Goal: Task Accomplishment & Management: Complete application form

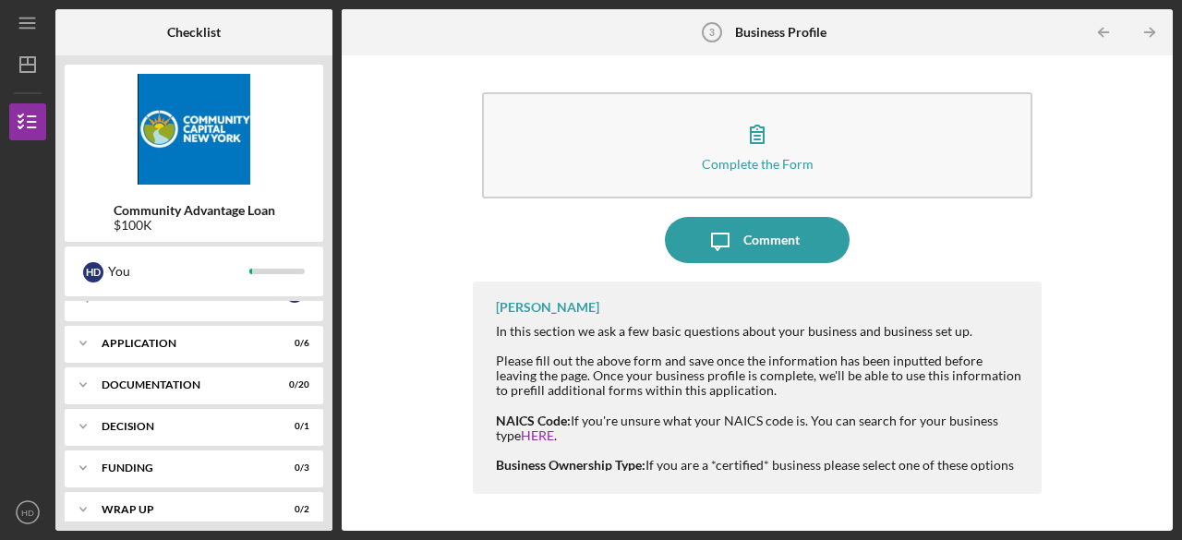
scroll to position [369, 0]
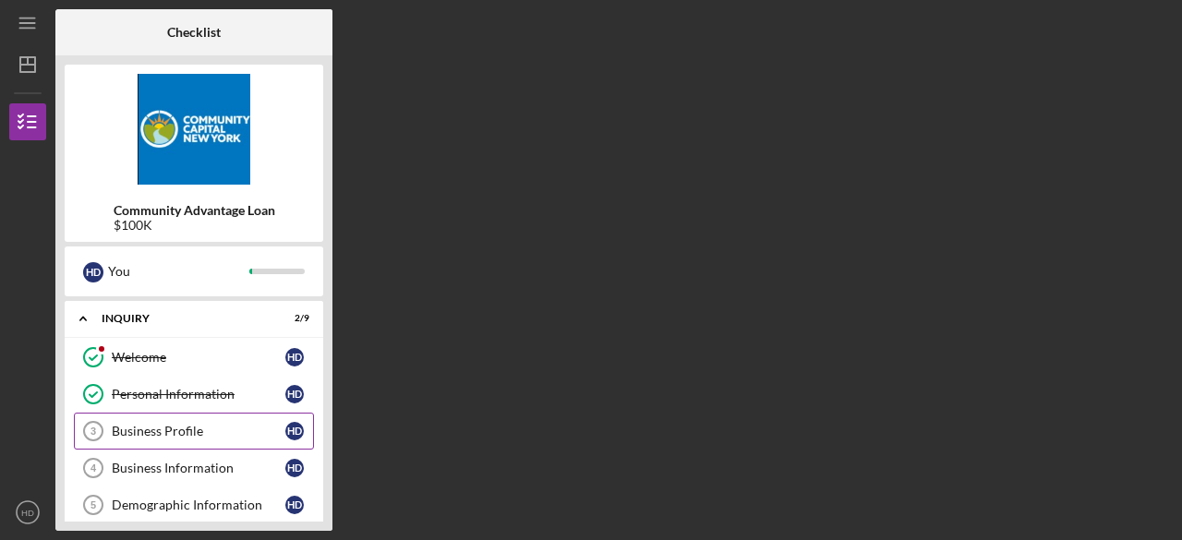
click at [188, 433] on div "Business Profile" at bounding box center [199, 431] width 174 height 15
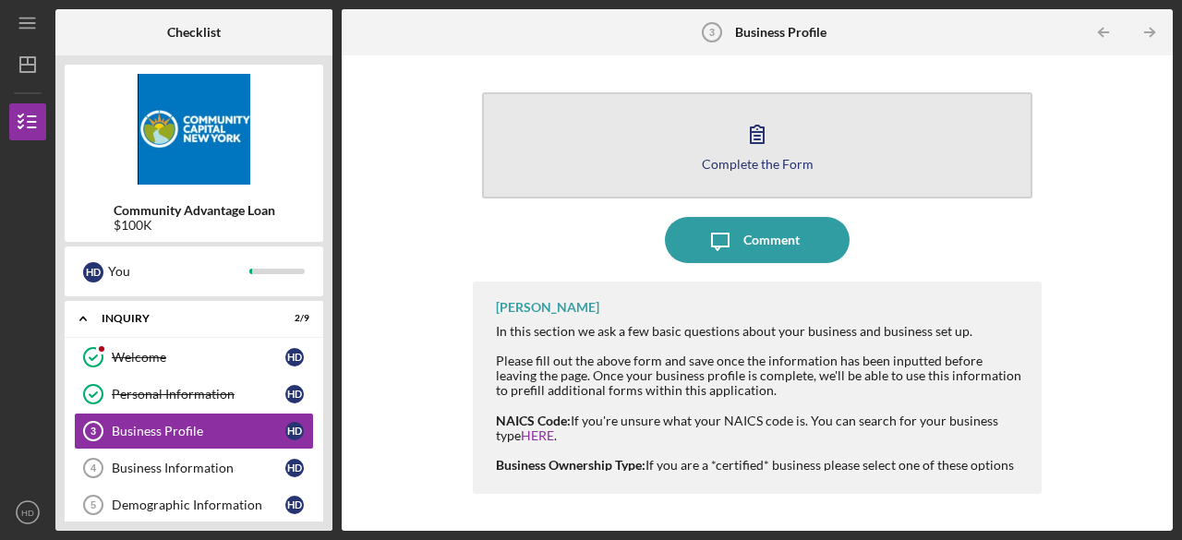
click at [753, 168] on div "Complete the Form" at bounding box center [758, 164] width 112 height 14
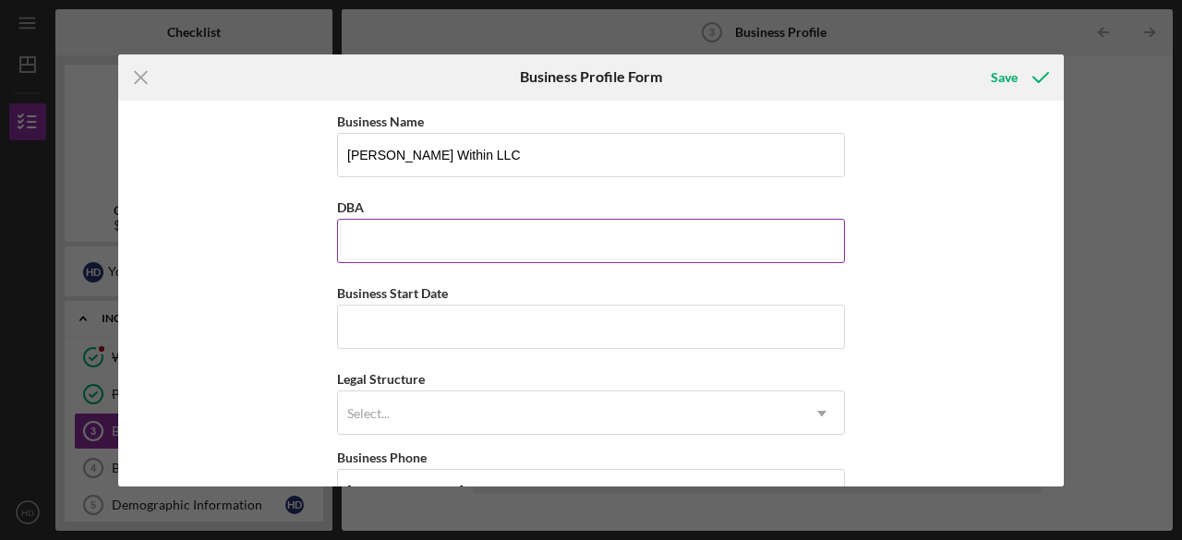
click at [454, 243] on input "DBA" at bounding box center [591, 241] width 508 height 44
type input "Lila Within"
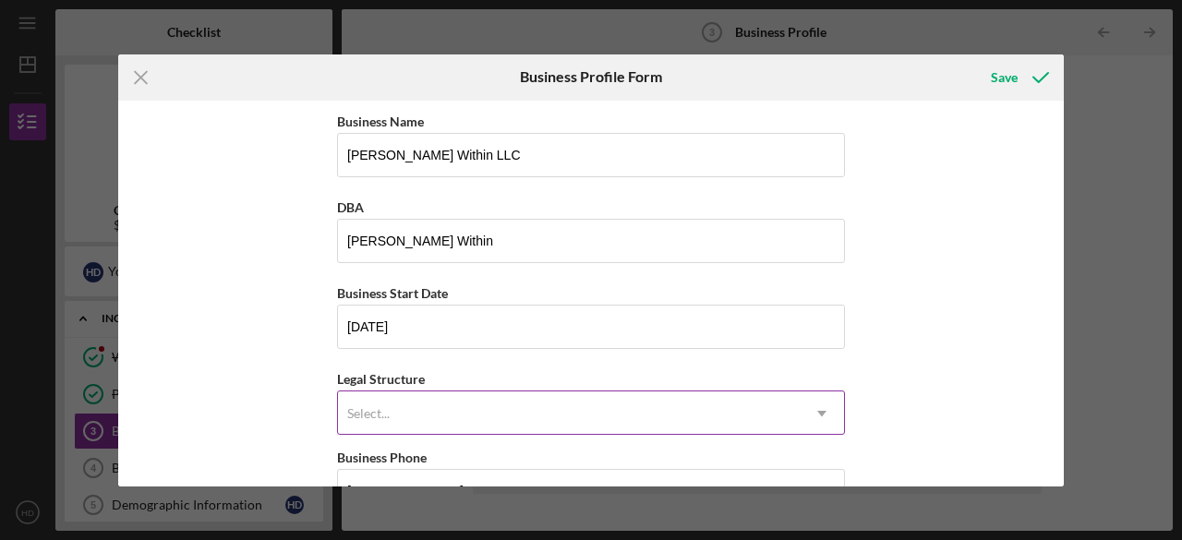
click at [419, 408] on div "Select..." at bounding box center [569, 413] width 462 height 42
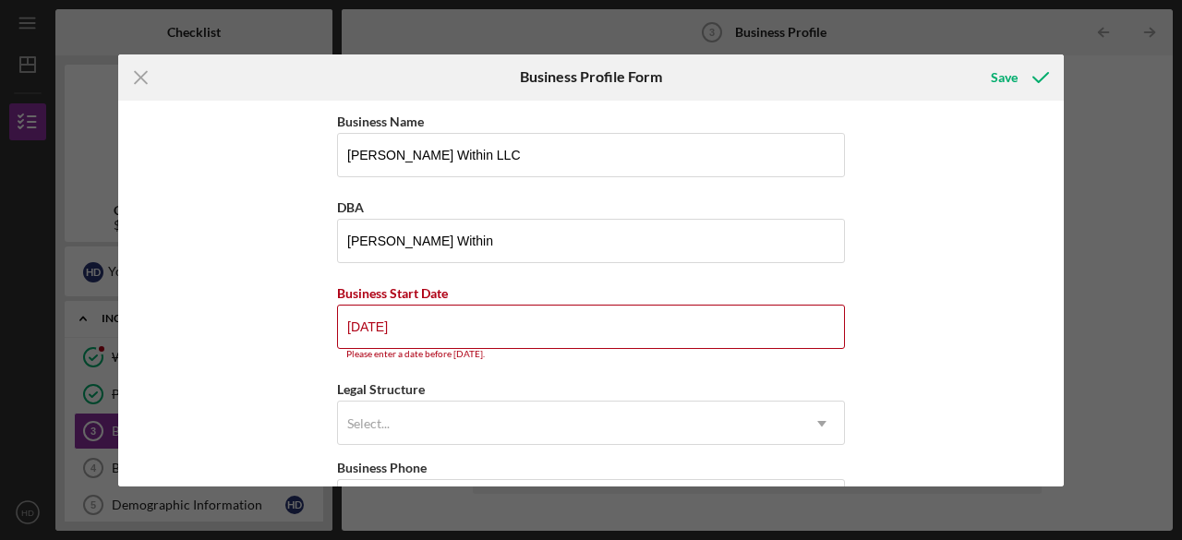
click at [305, 289] on div "Business Name Lila Within LLC DBA Lila Within Business Start Date 09/19/2025 Pl…" at bounding box center [591, 294] width 946 height 386
click at [356, 320] on input "09/19/2025" at bounding box center [591, 327] width 508 height 44
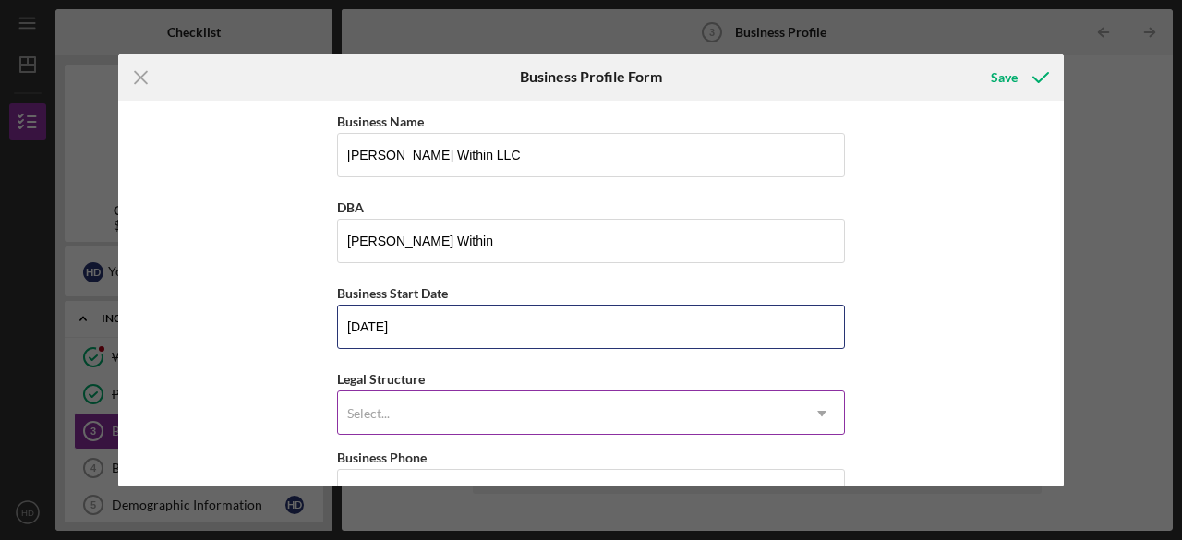
type input "08/19/2025"
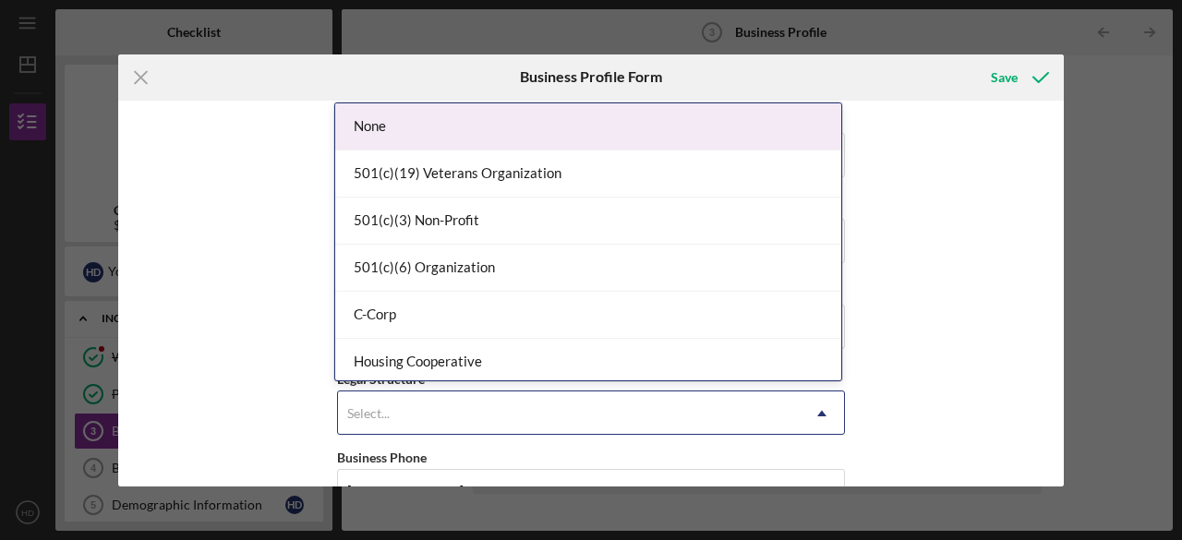
click at [380, 406] on div "Select..." at bounding box center [368, 413] width 42 height 15
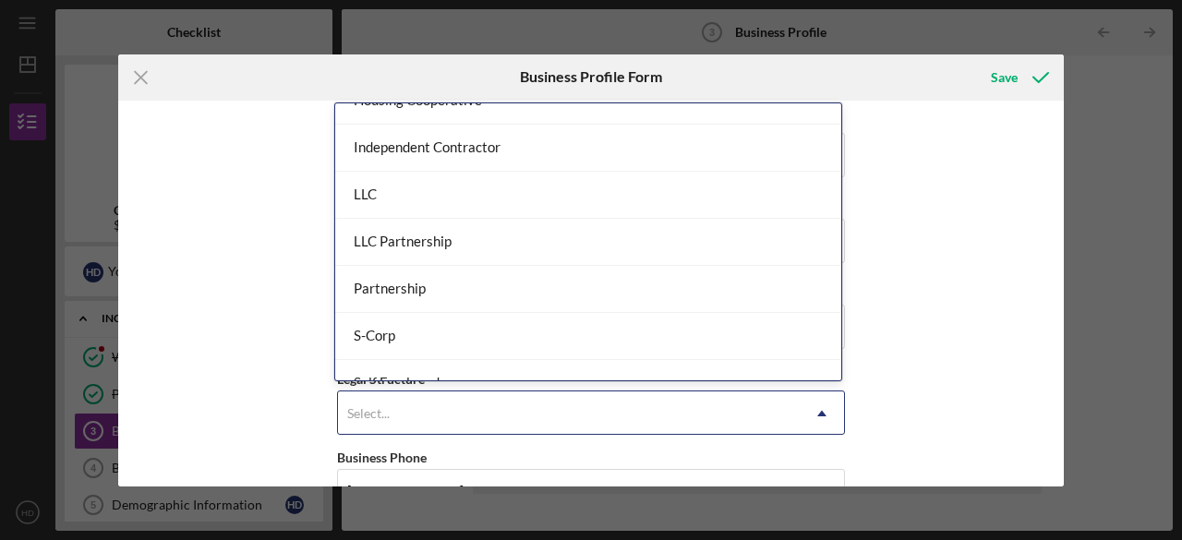
scroll to position [263, 0]
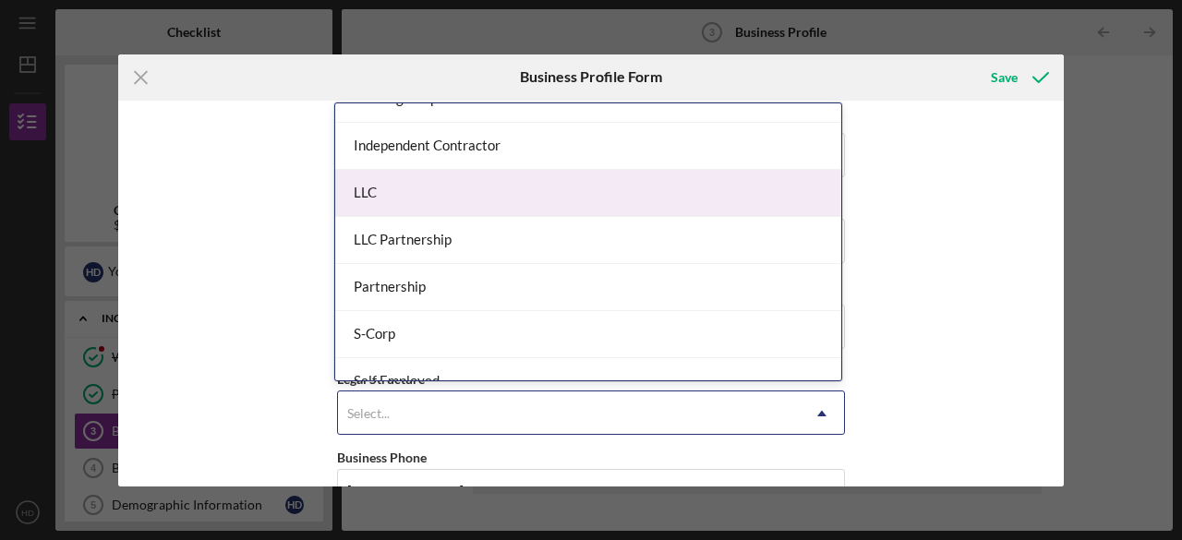
click at [403, 197] on div "LLC" at bounding box center [588, 193] width 506 height 47
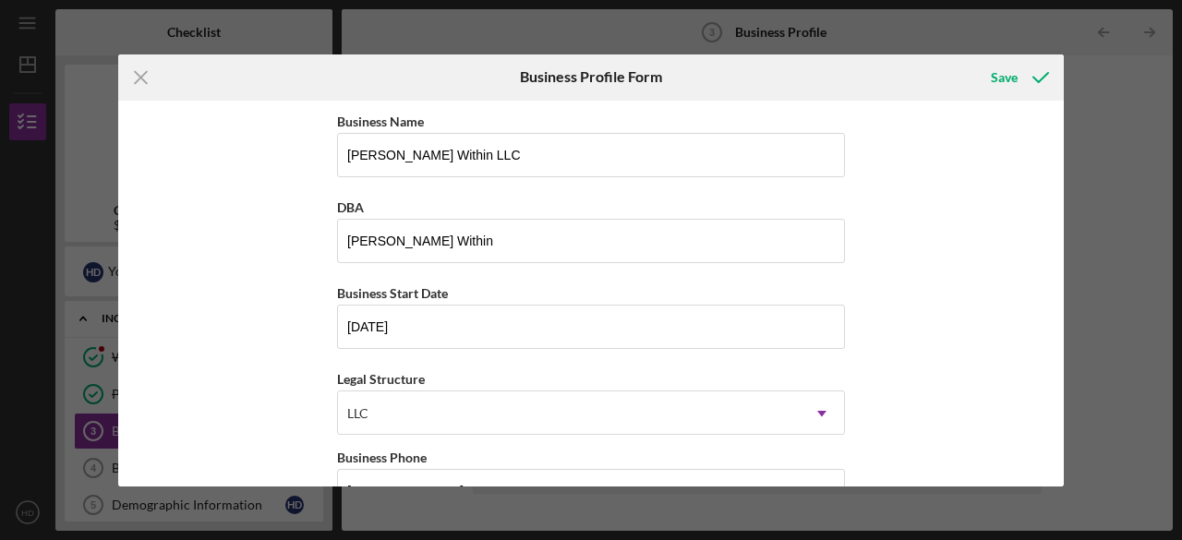
click at [251, 351] on div "Business Name Lila Within LLC DBA Lila Within Business Start Date 08/19/2025 Le…" at bounding box center [591, 294] width 946 height 386
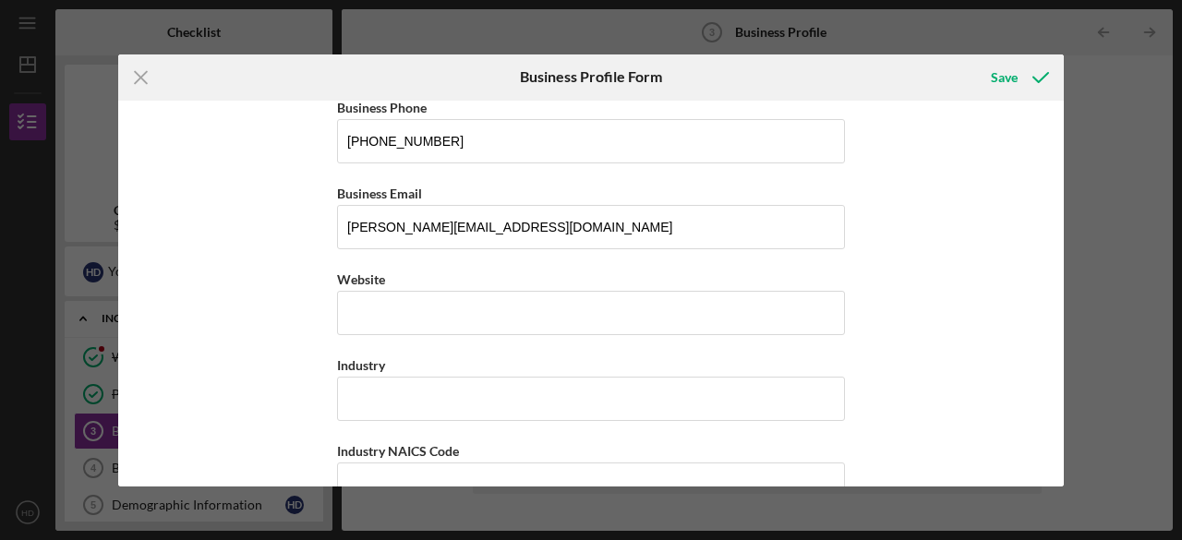
scroll to position [351, 0]
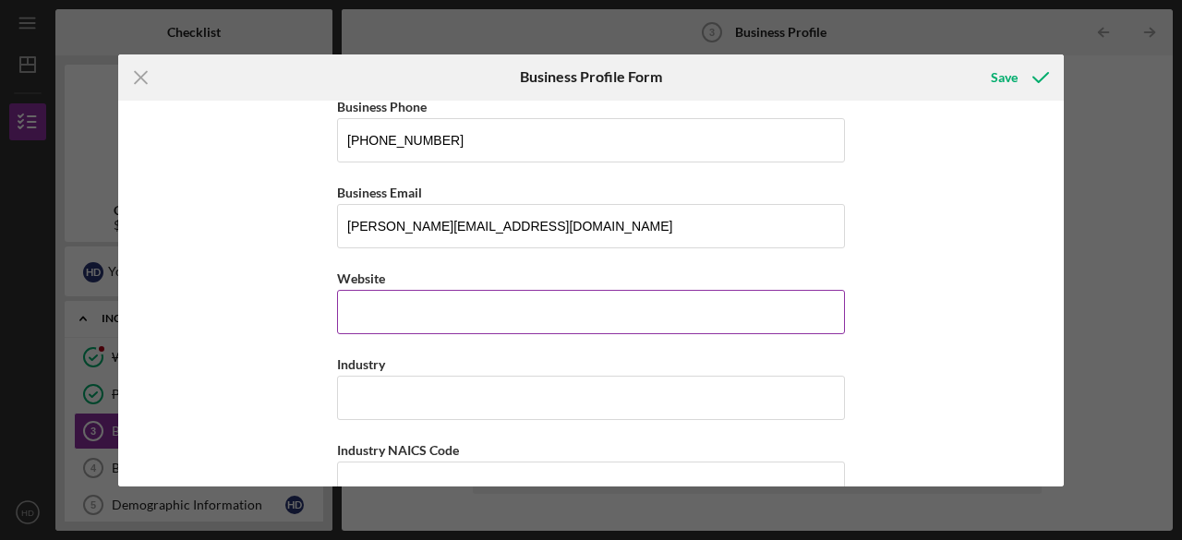
click at [366, 304] on div "Website" at bounding box center [591, 300] width 508 height 67
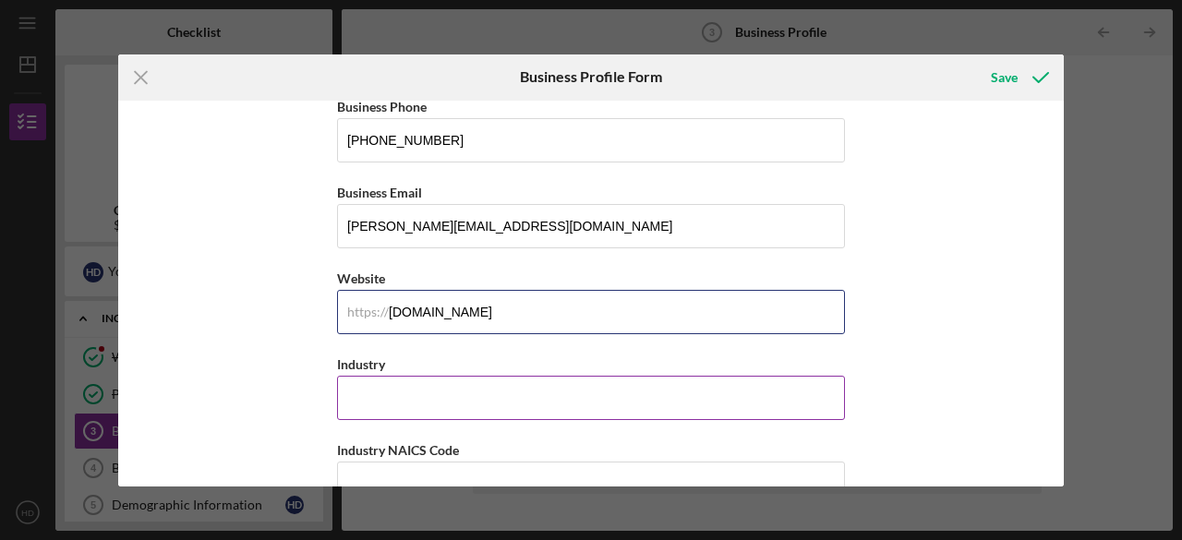
type input "www.lilawithin.com"
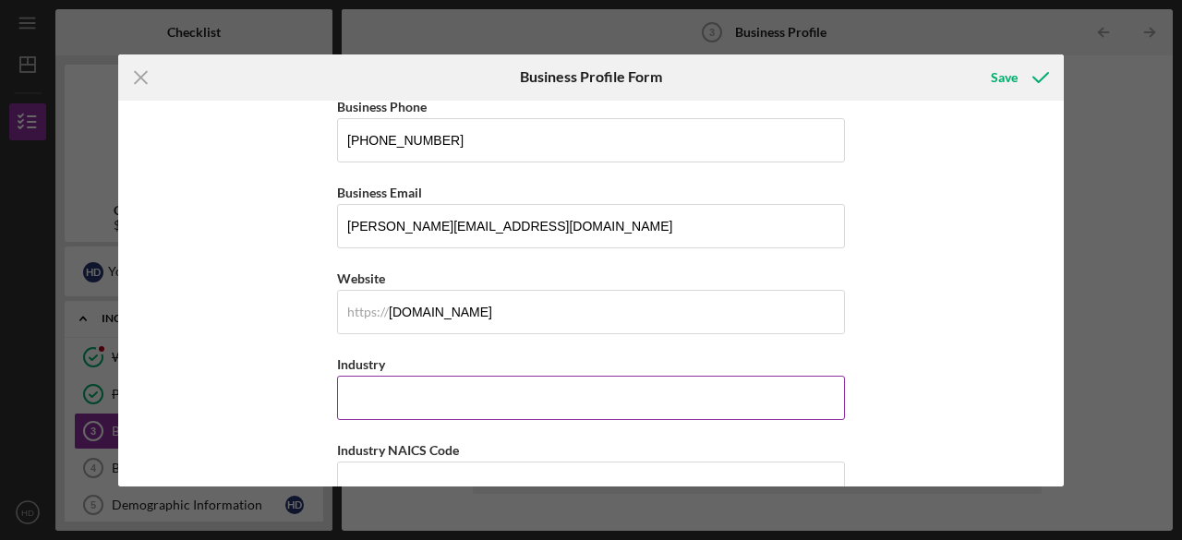
click at [367, 381] on input "Industry" at bounding box center [591, 398] width 508 height 44
type input "Y"
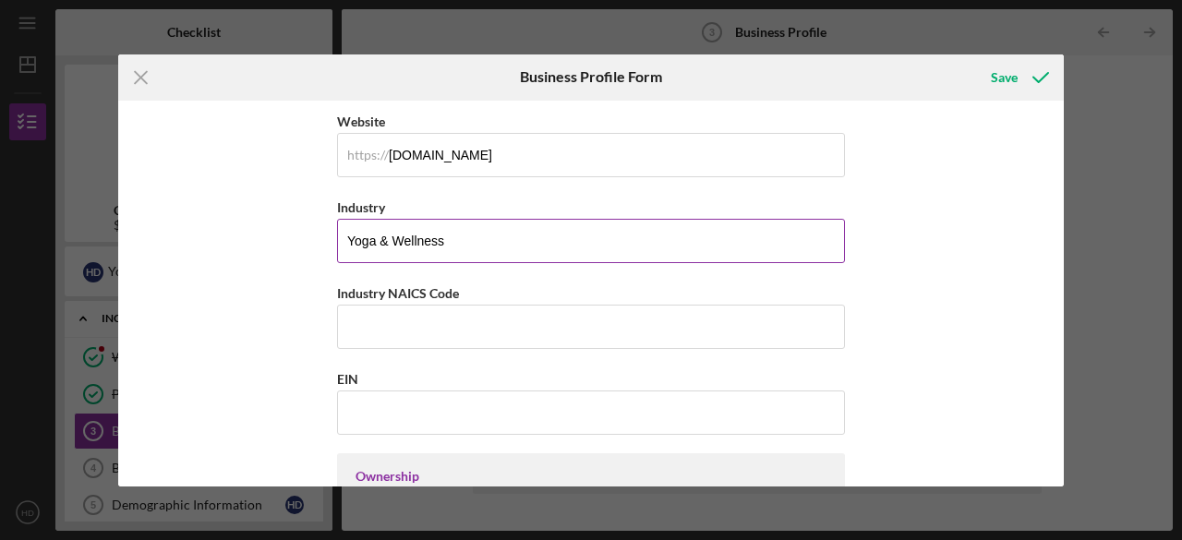
scroll to position [522, 0]
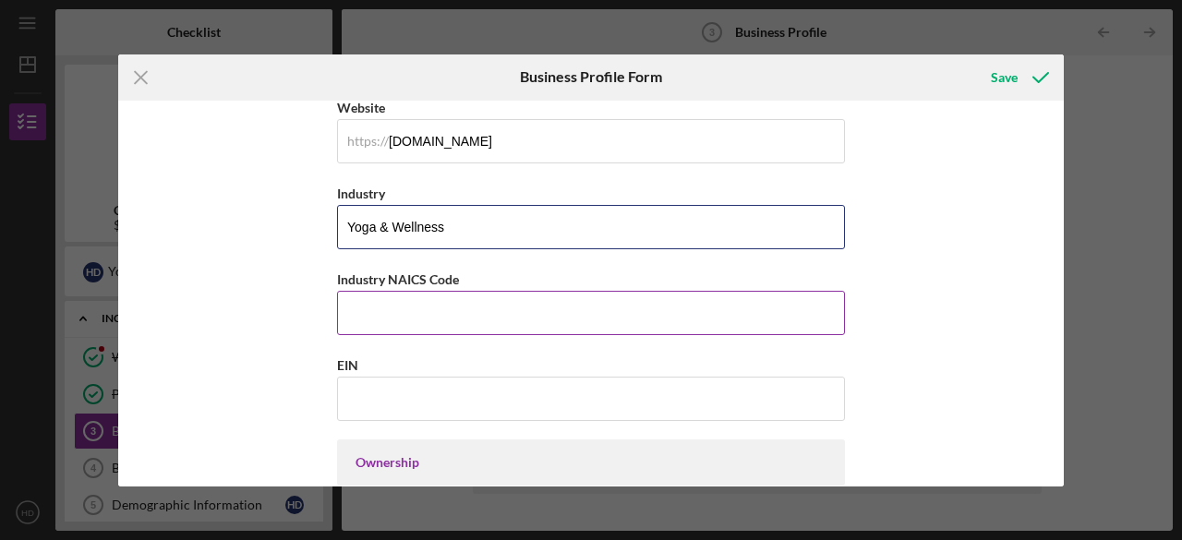
type input "Yoga & Wellness"
click at [399, 316] on input "Industry NAICS Code" at bounding box center [591, 313] width 508 height 44
paste input "713940"
type input "713940"
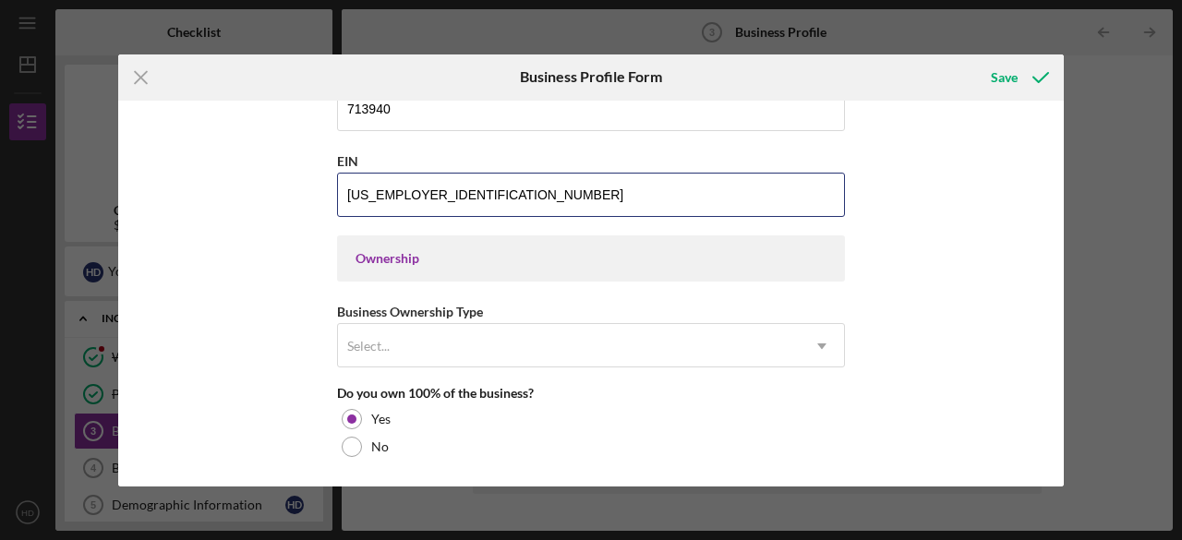
scroll to position [727, 0]
type input "39-4043101"
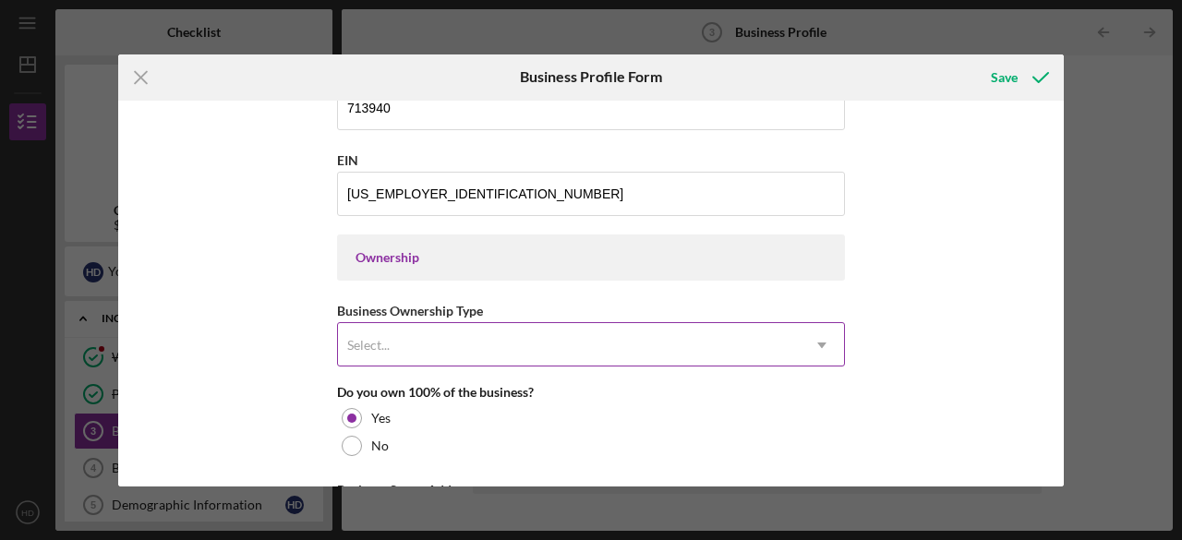
click at [626, 339] on div "Select..." at bounding box center [569, 345] width 462 height 42
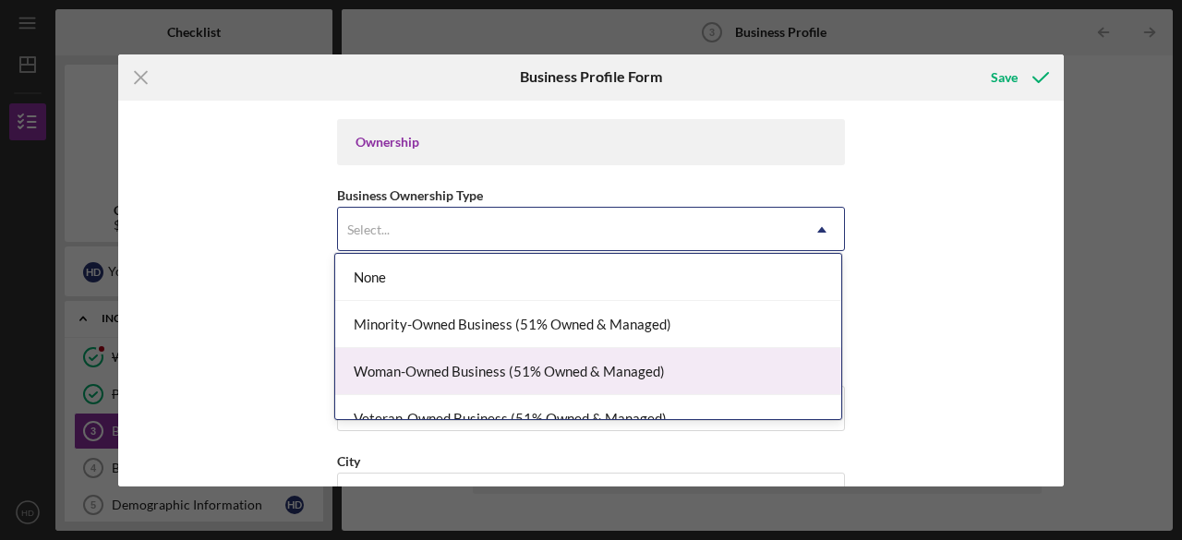
scroll to position [22, 0]
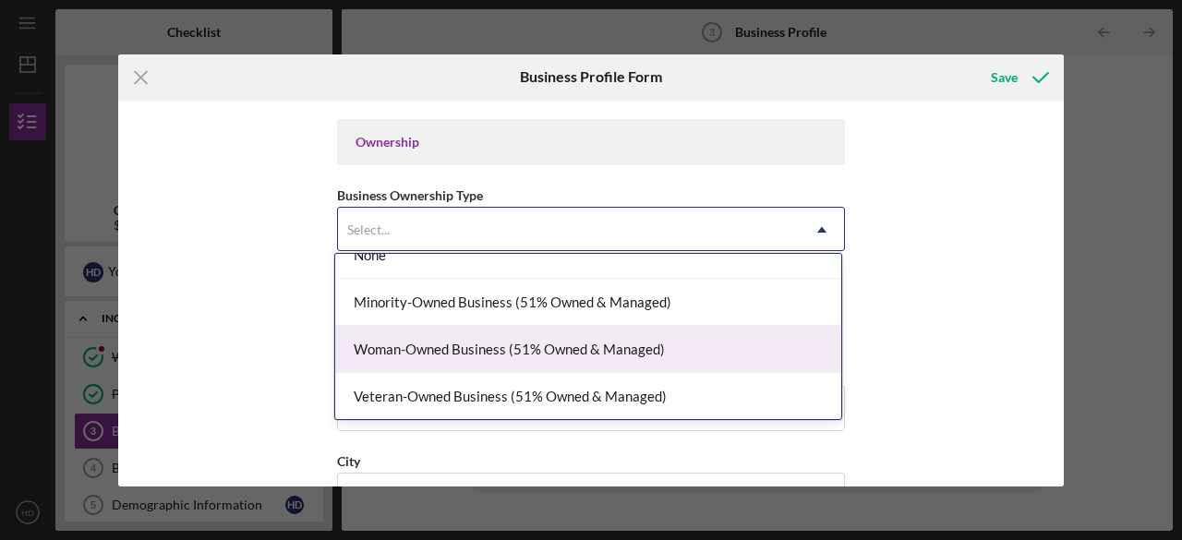
click at [465, 348] on div "Woman-Owned Business (51% Owned & Managed)" at bounding box center [588, 349] width 506 height 47
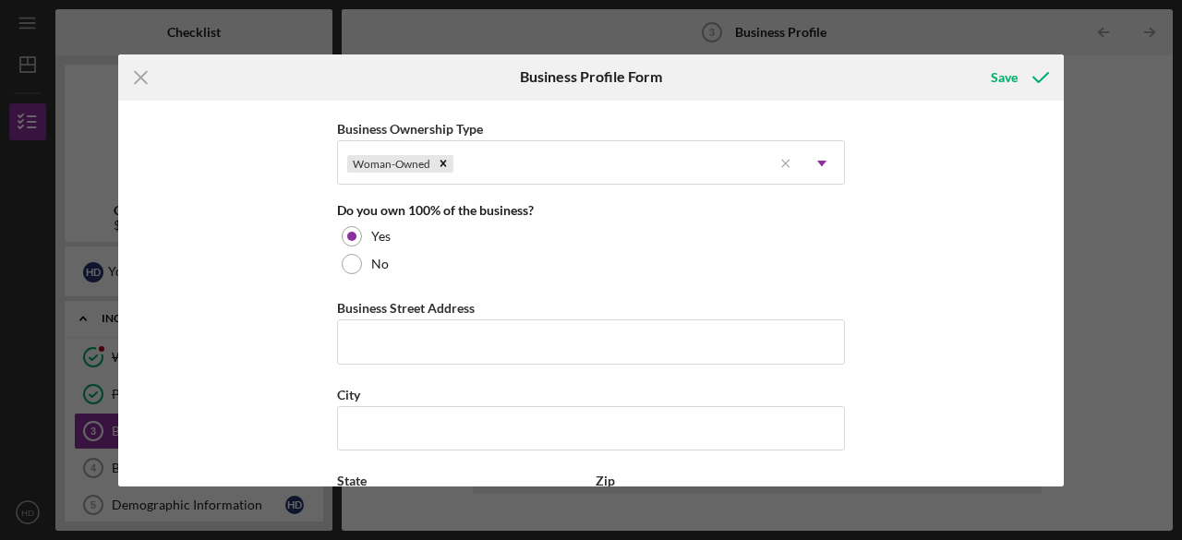
scroll to position [921, 0]
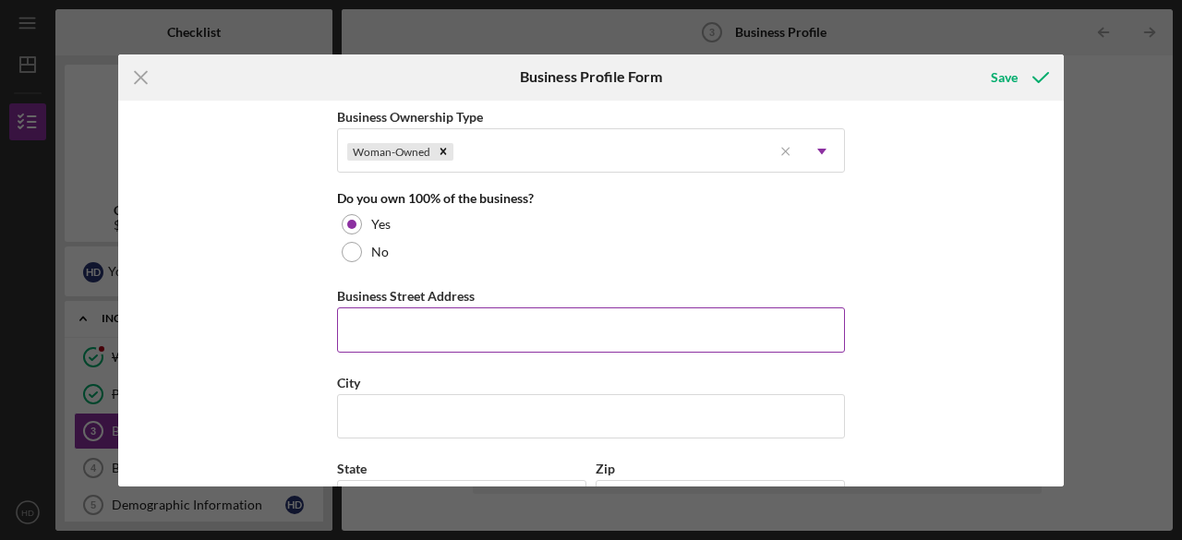
click at [447, 323] on input "Business Street Address" at bounding box center [591, 329] width 508 height 44
type input "9 Forest Hill Road"
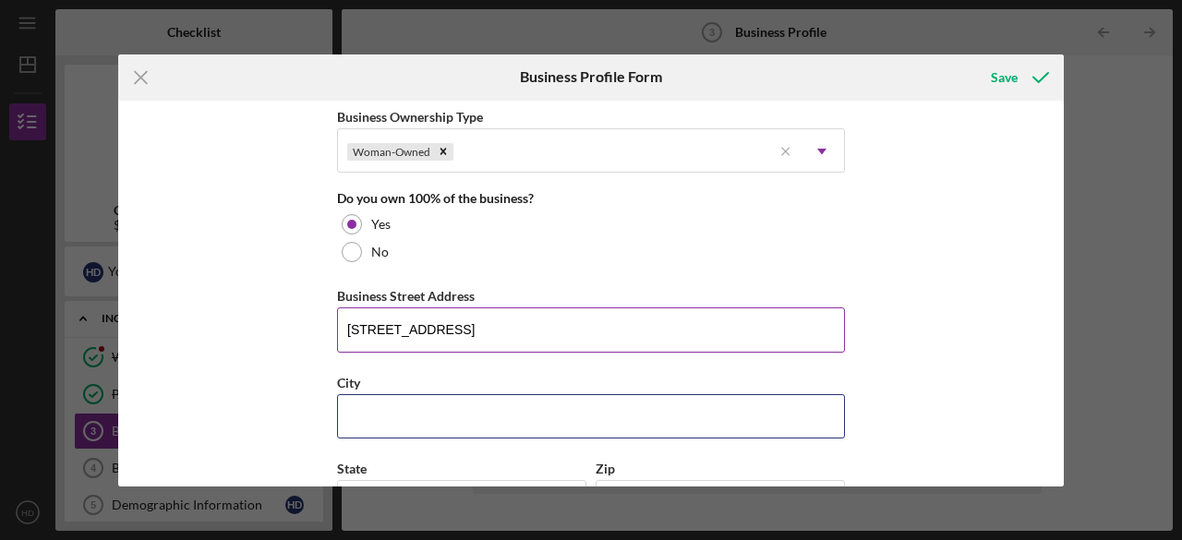
type input "Fort Montgomery"
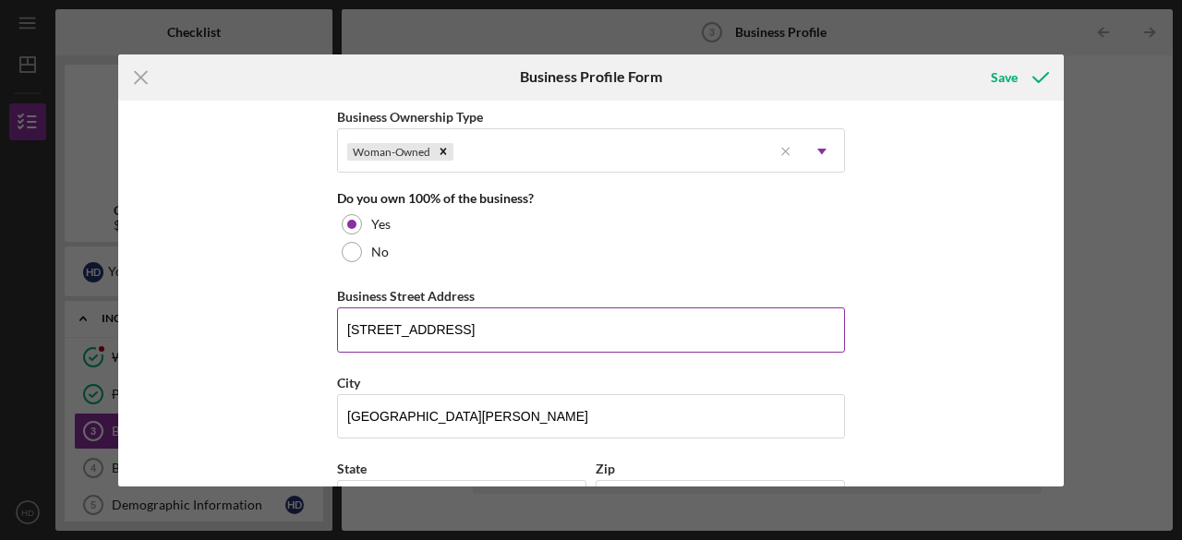
type input "New York"
type input "10922"
type input "New York"
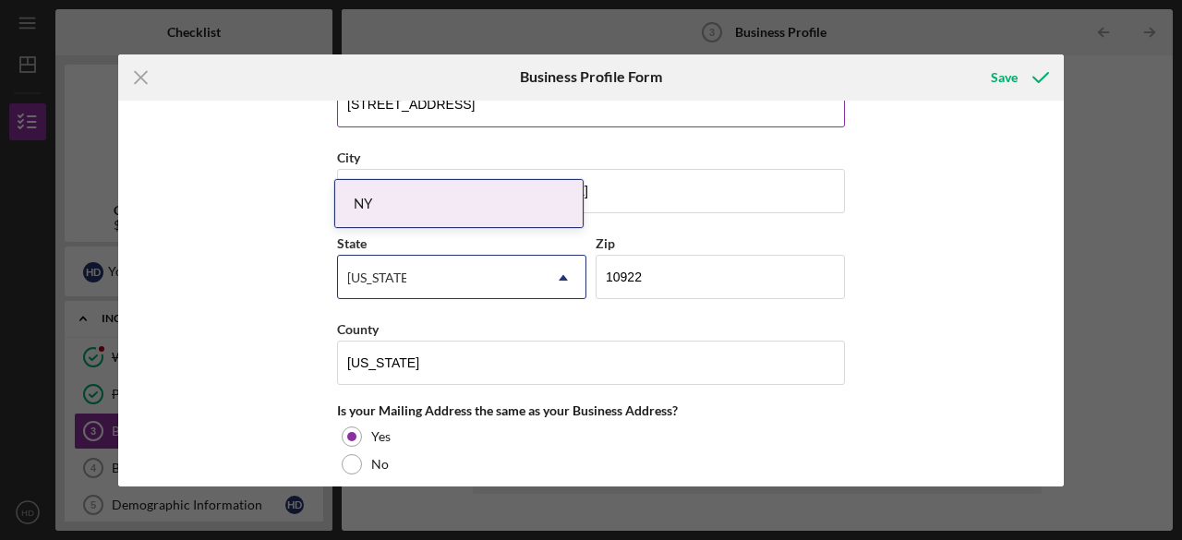
scroll to position [1159, 0]
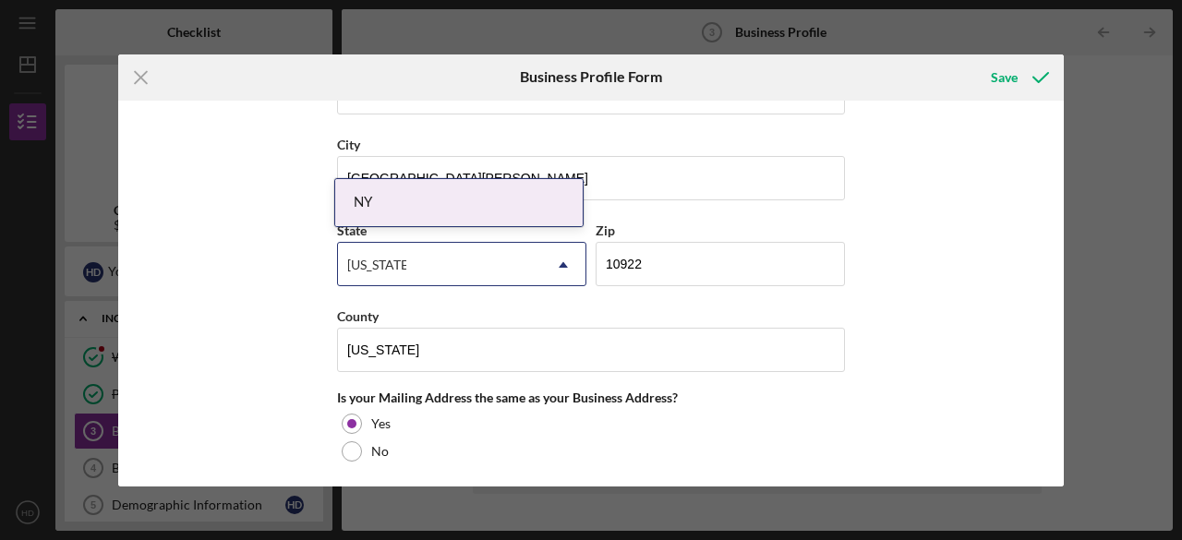
click at [373, 206] on div "NY" at bounding box center [458, 202] width 247 height 47
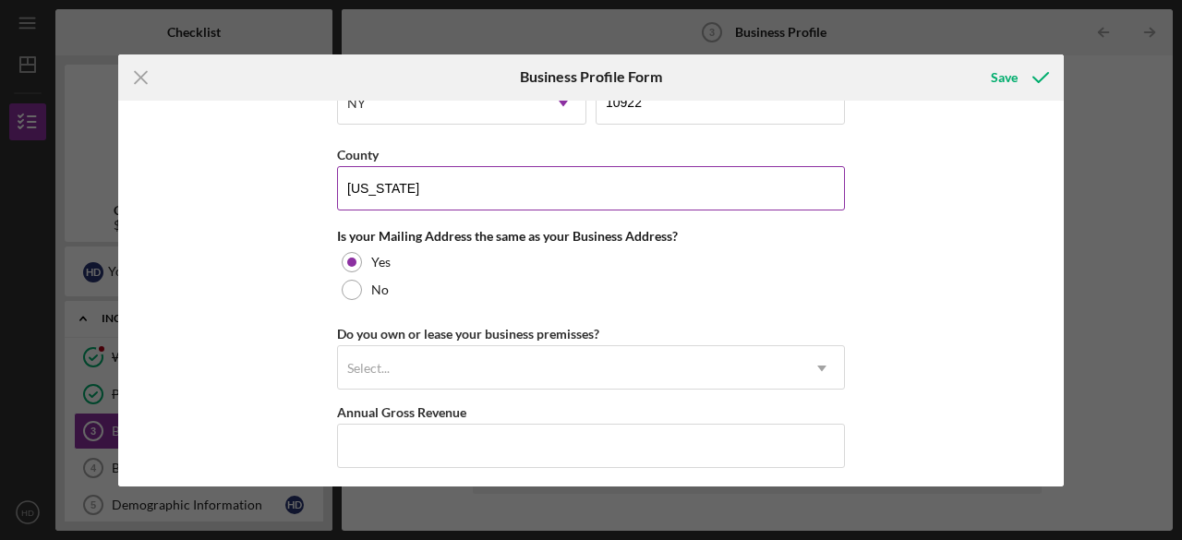
scroll to position [1325, 0]
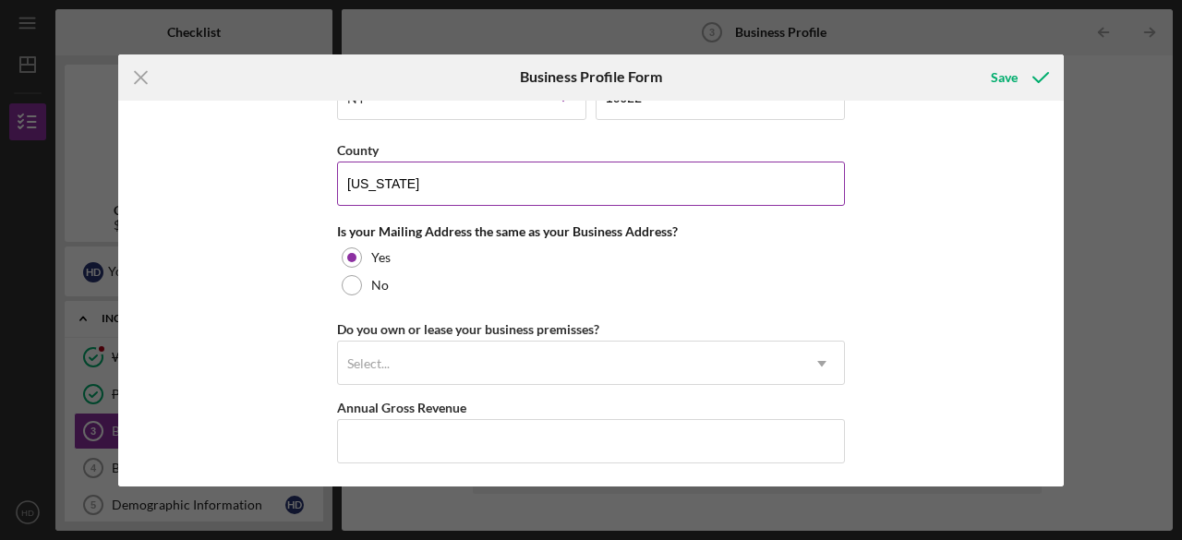
click at [460, 186] on input "New York" at bounding box center [591, 184] width 508 height 44
type input "N"
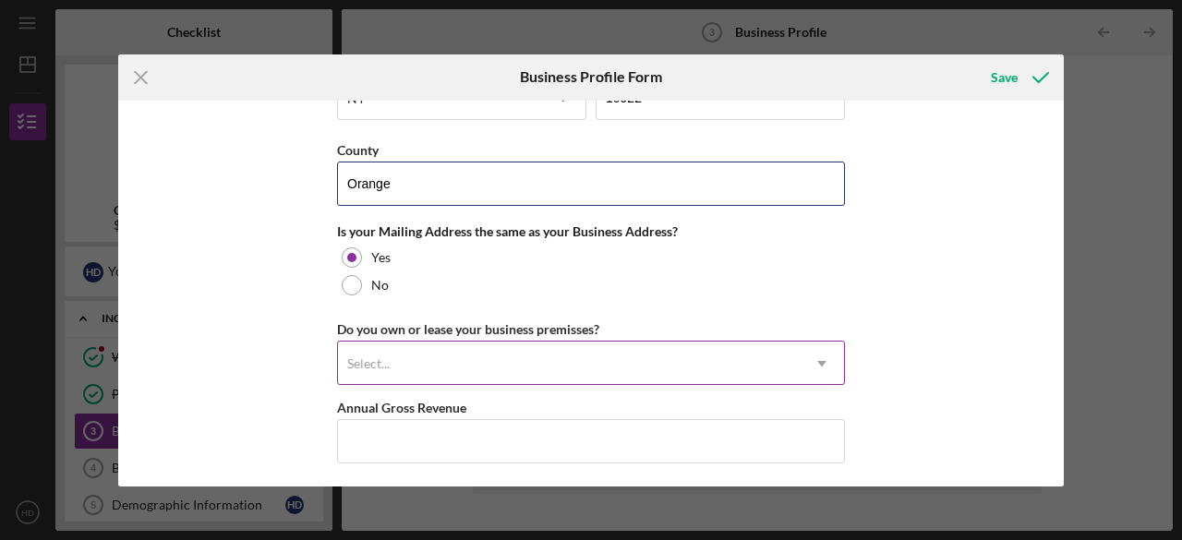
type input "Orange"
click at [384, 356] on div "Select..." at bounding box center [368, 363] width 42 height 15
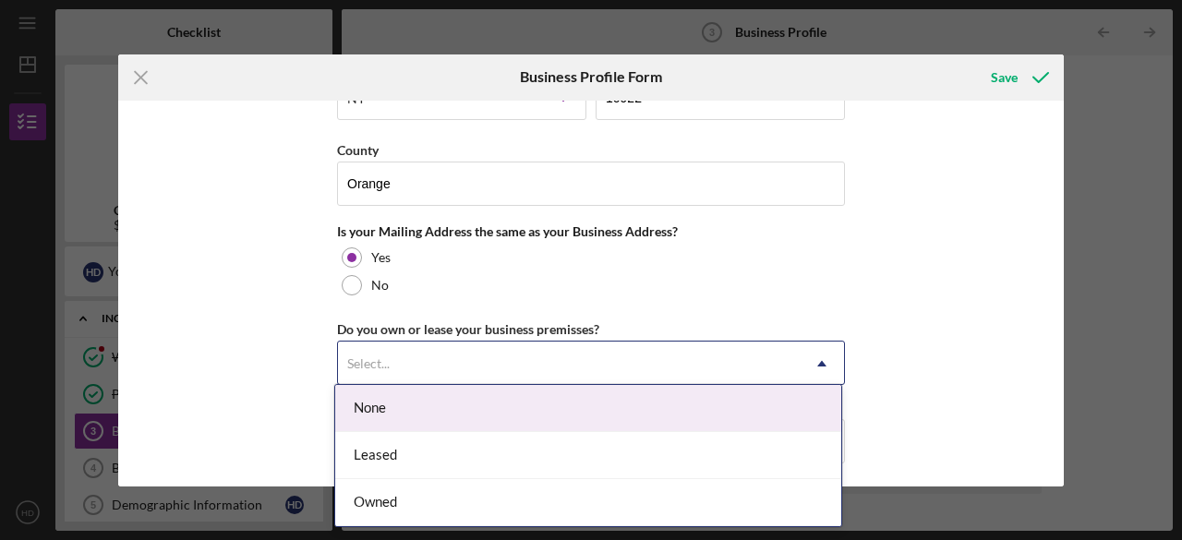
click at [349, 420] on div "None" at bounding box center [588, 408] width 506 height 47
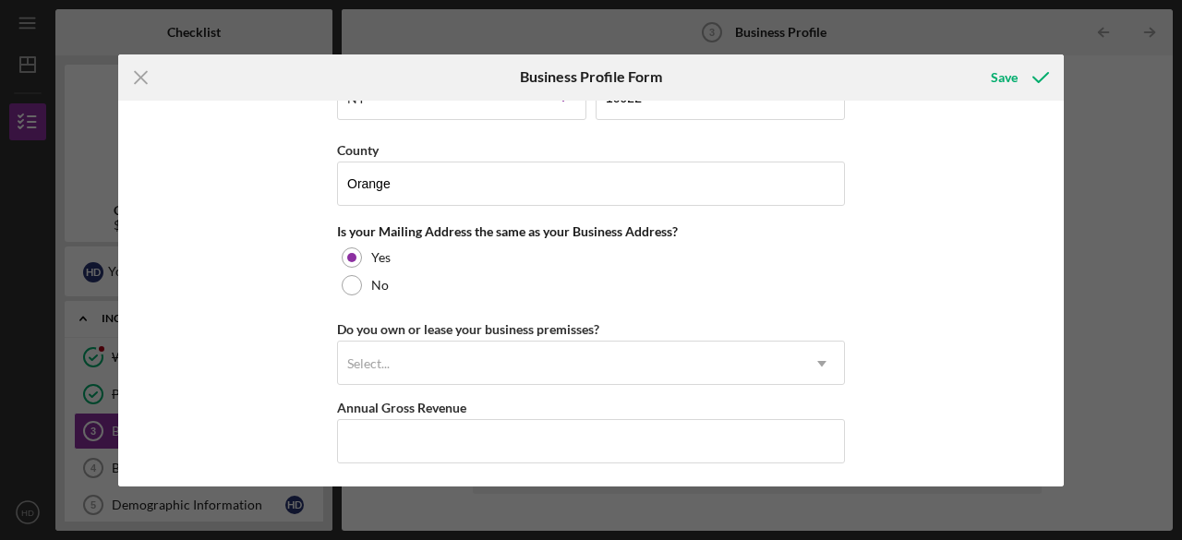
click at [277, 391] on div "Business Name Lila Within LLC DBA Lila Within Business Start Date 08/19/2025 Le…" at bounding box center [591, 294] width 946 height 386
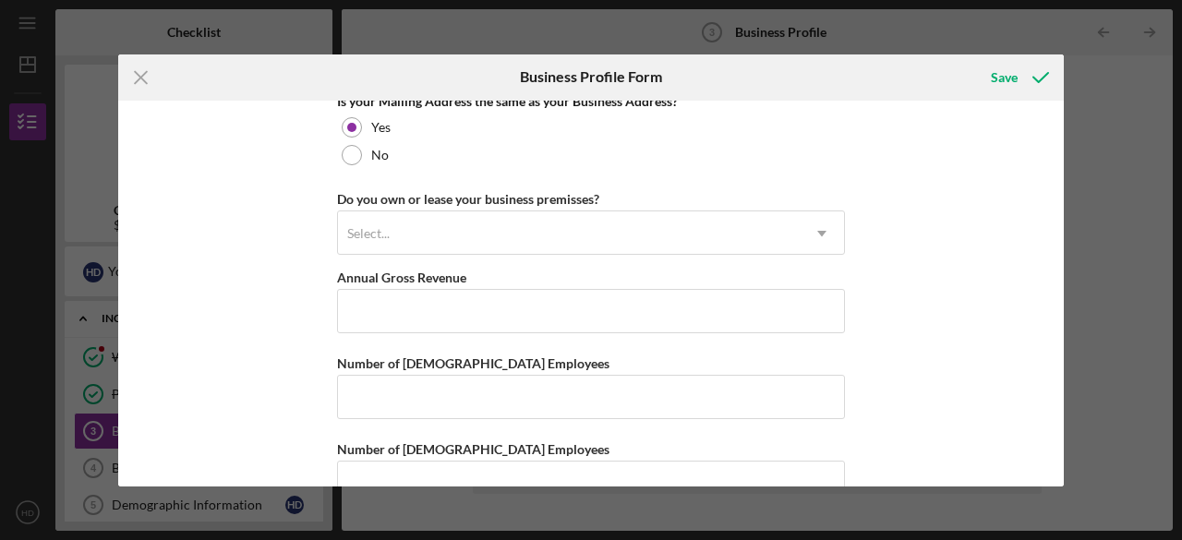
scroll to position [1456, 0]
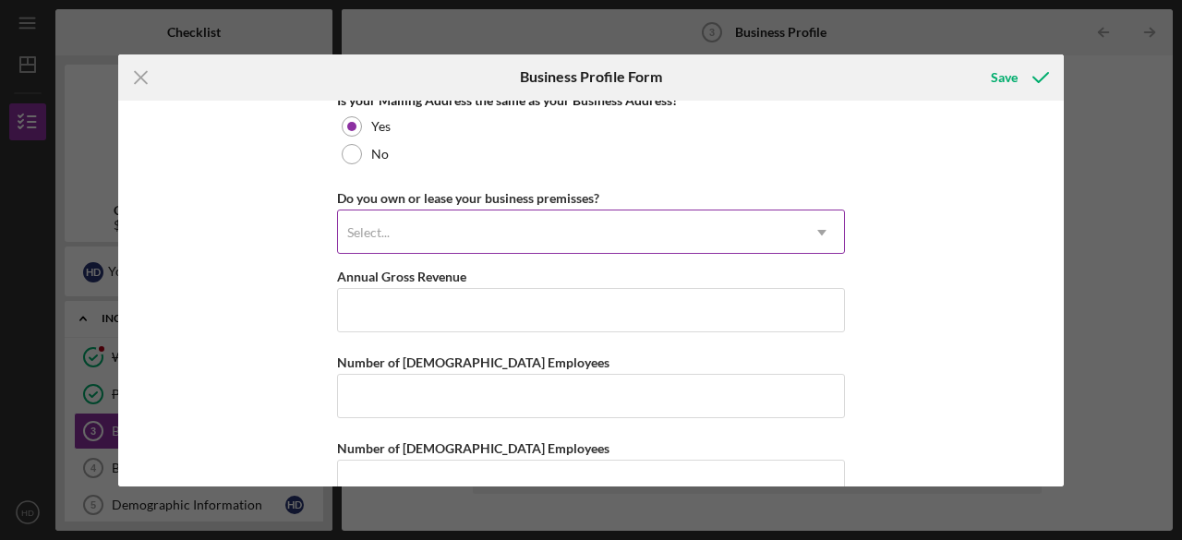
click at [774, 221] on div "Select..." at bounding box center [569, 232] width 462 height 42
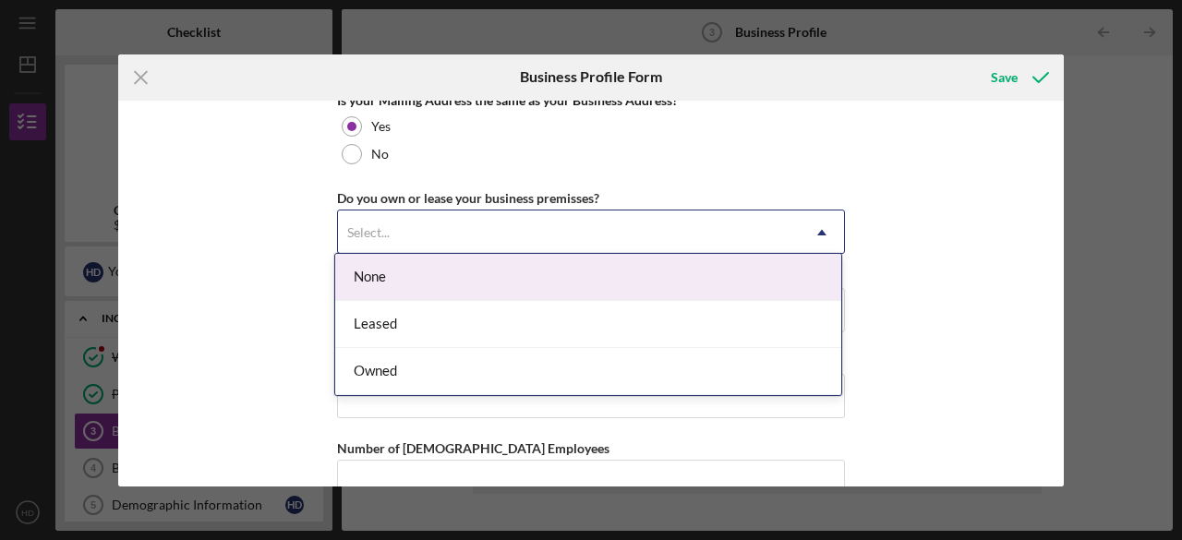
click at [524, 296] on div "None" at bounding box center [588, 277] width 506 height 47
click at [537, 228] on div "Select..." at bounding box center [569, 232] width 462 height 42
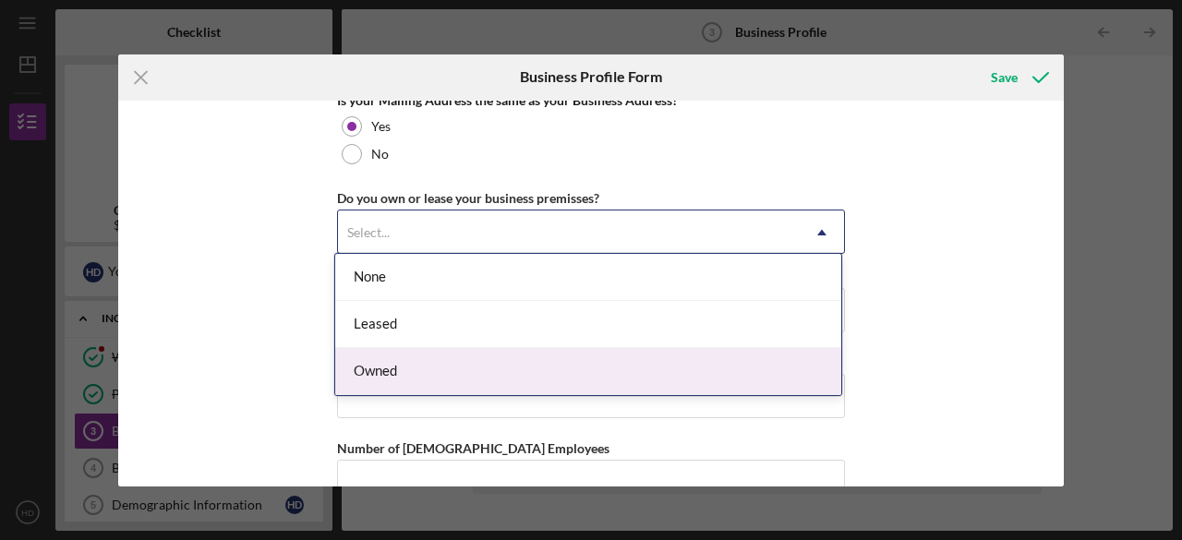
click at [523, 362] on div "Owned" at bounding box center [588, 371] width 506 height 47
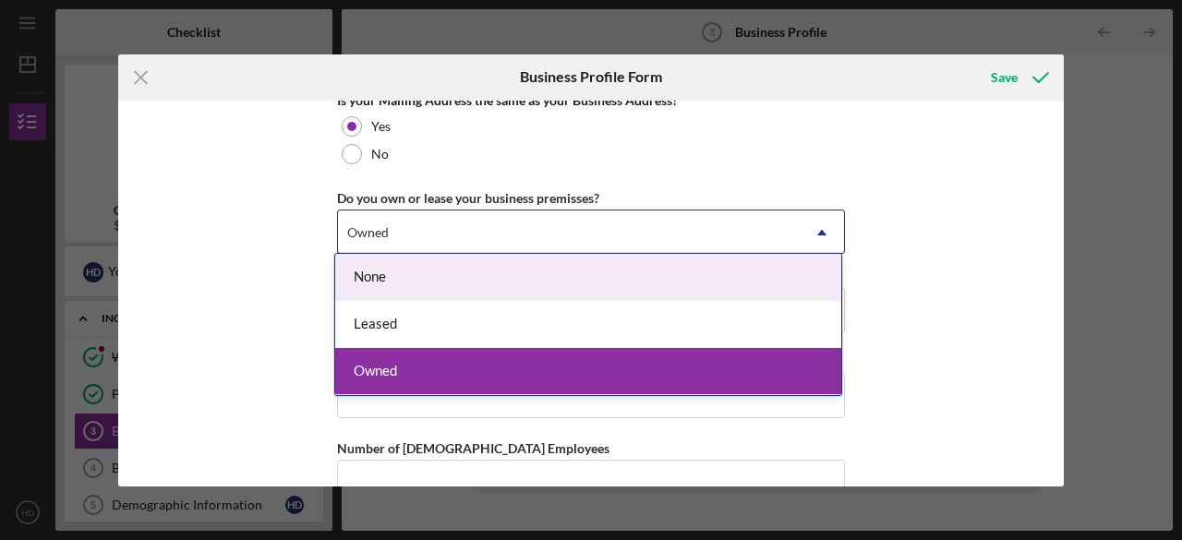
click at [476, 228] on div "Owned" at bounding box center [569, 232] width 462 height 42
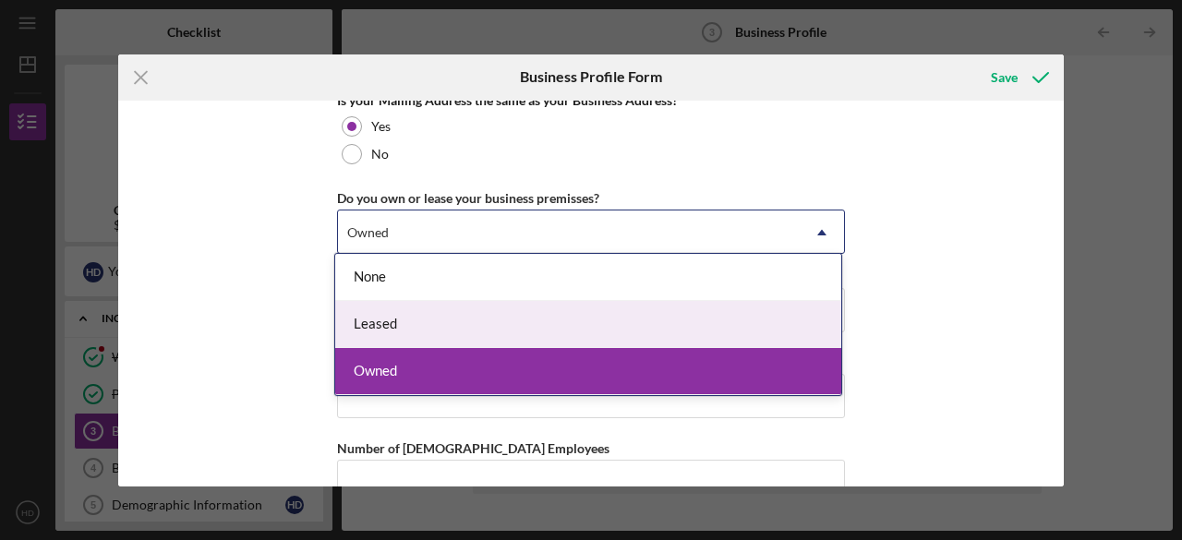
click at [460, 325] on div "Leased" at bounding box center [588, 324] width 506 height 47
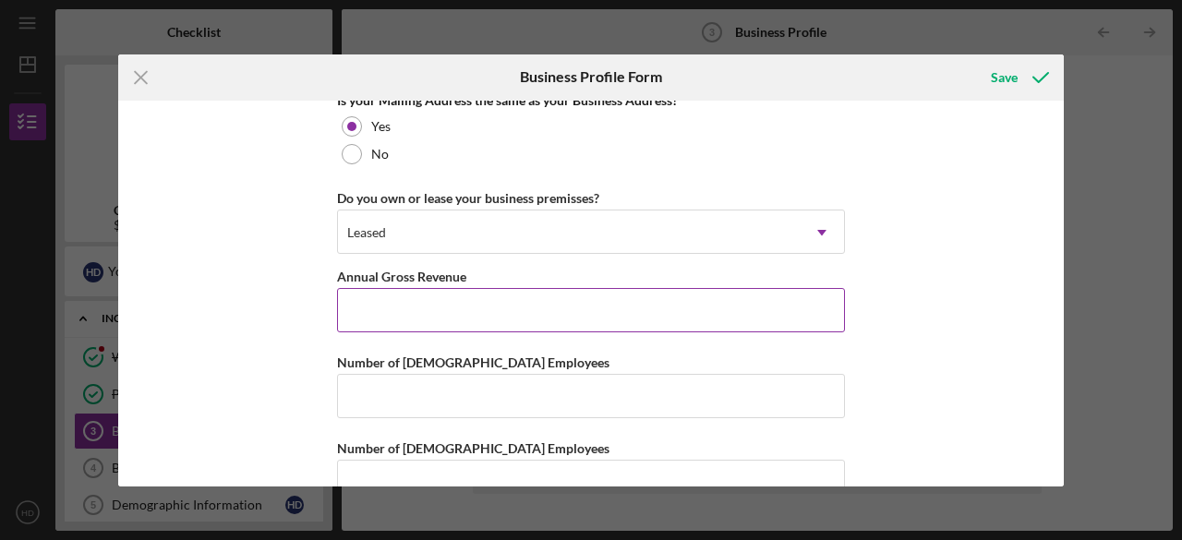
click at [488, 288] on input "Annual Gross Revenue" at bounding box center [591, 310] width 508 height 44
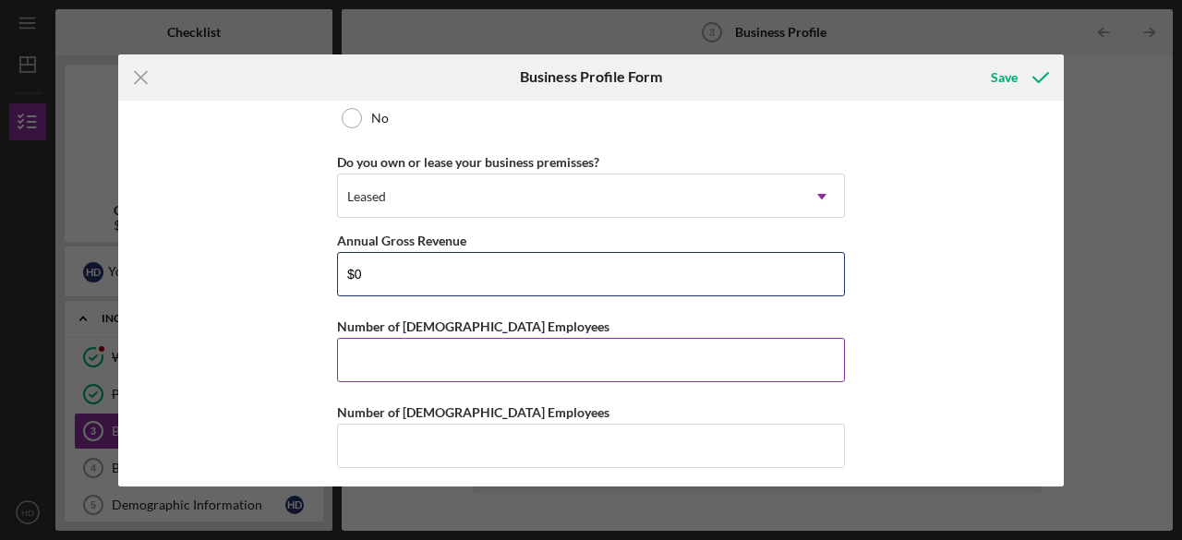
type input "$0"
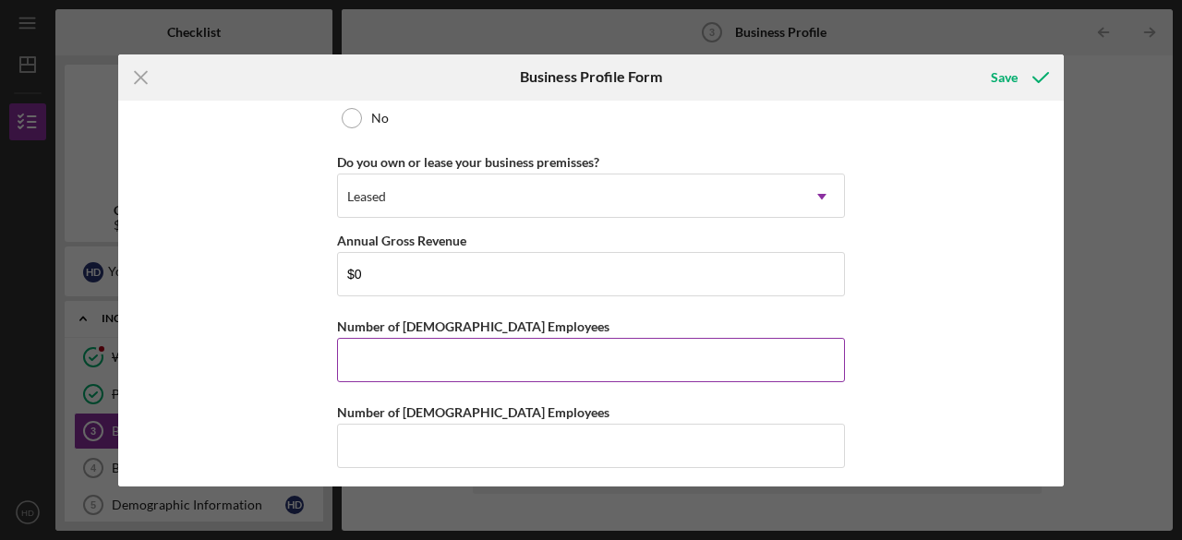
click at [639, 351] on input "Number of Full-Time Employees" at bounding box center [591, 360] width 508 height 44
type input "1"
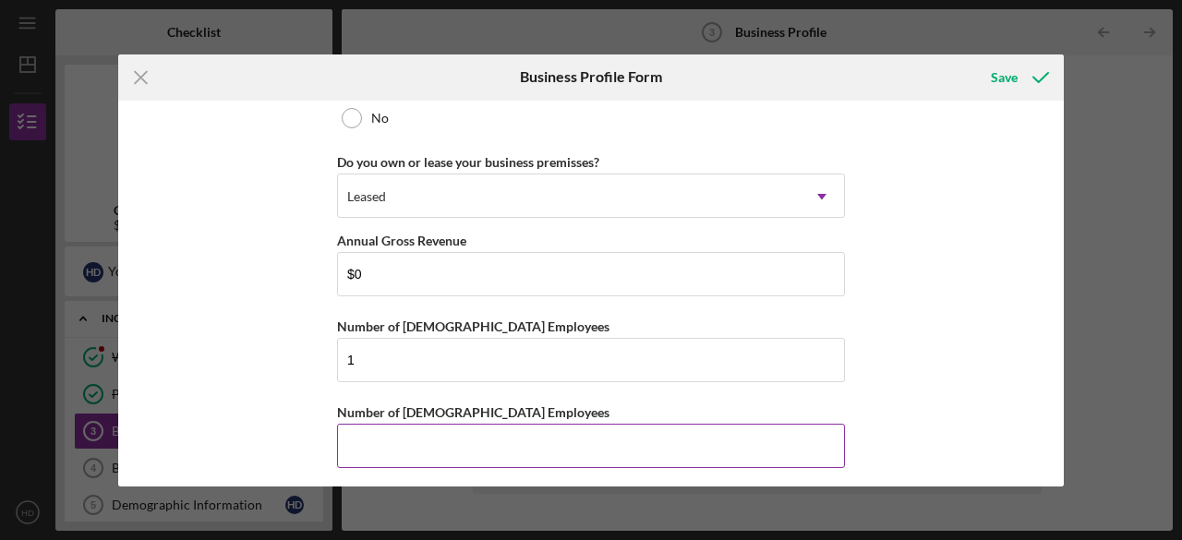
click at [618, 431] on input "Number of Part-Time Employees" at bounding box center [591, 446] width 508 height 44
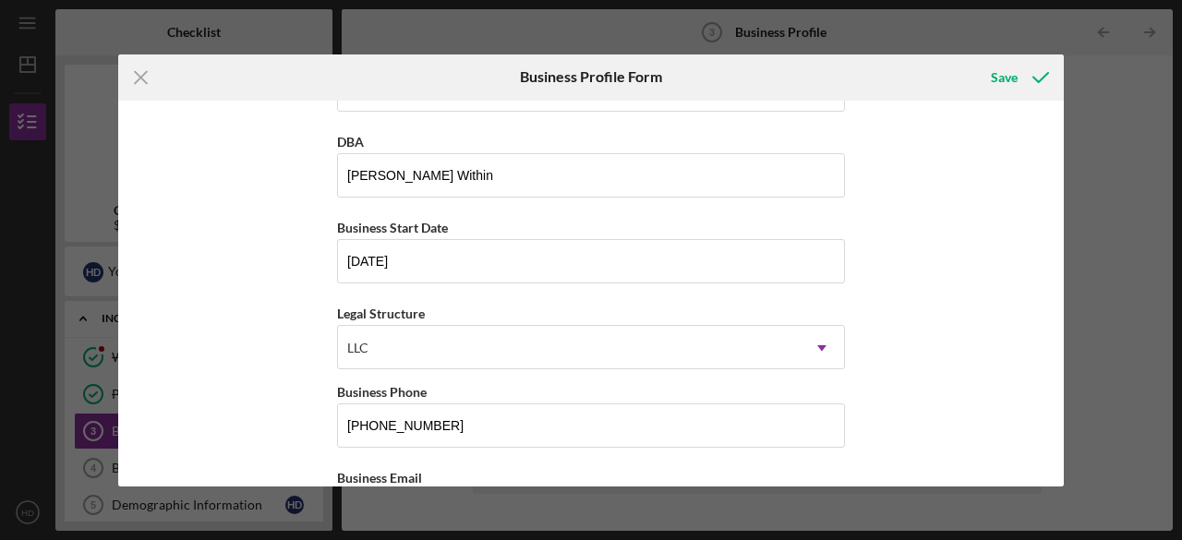
scroll to position [0, 0]
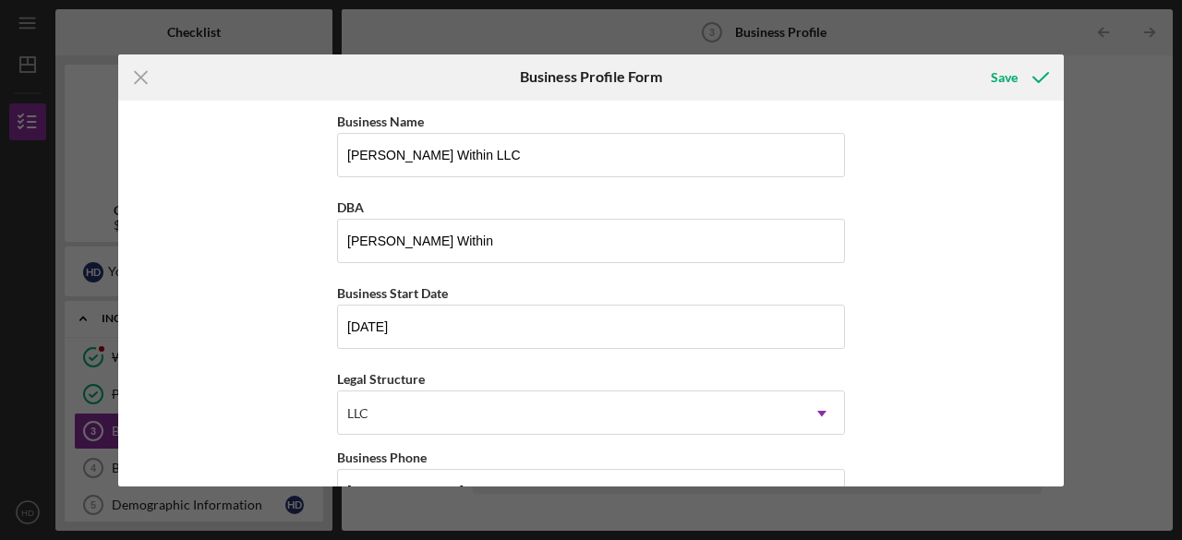
type input "0"
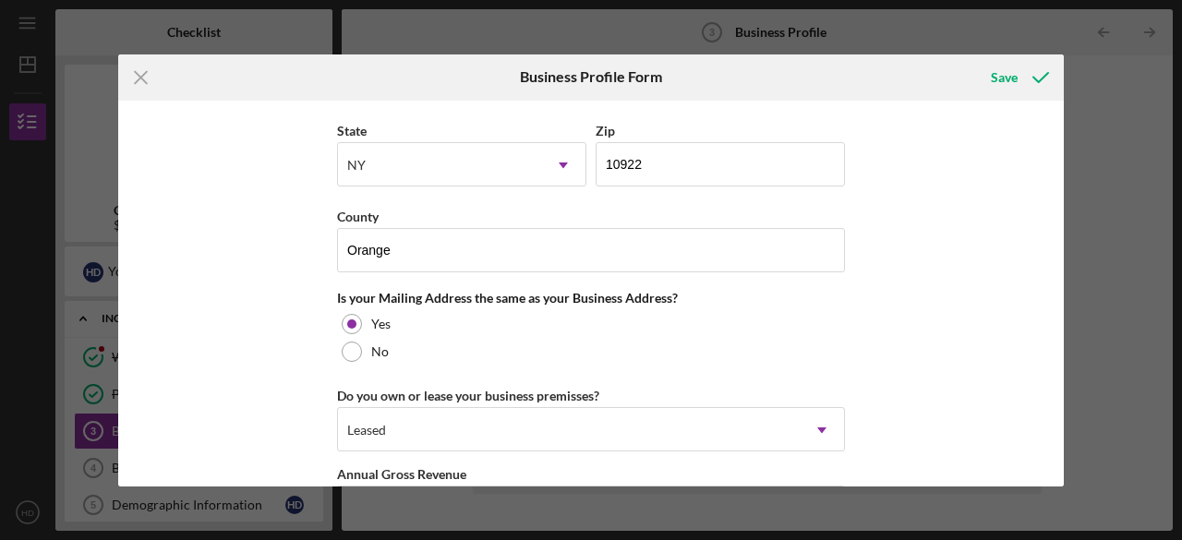
scroll to position [1259, 0]
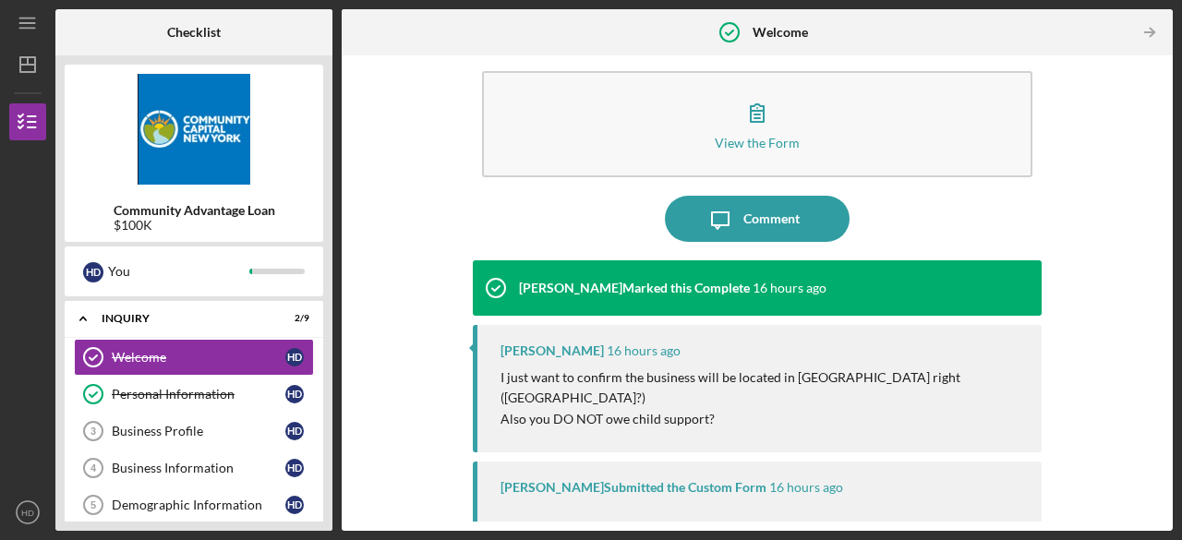
scroll to position [17, 0]
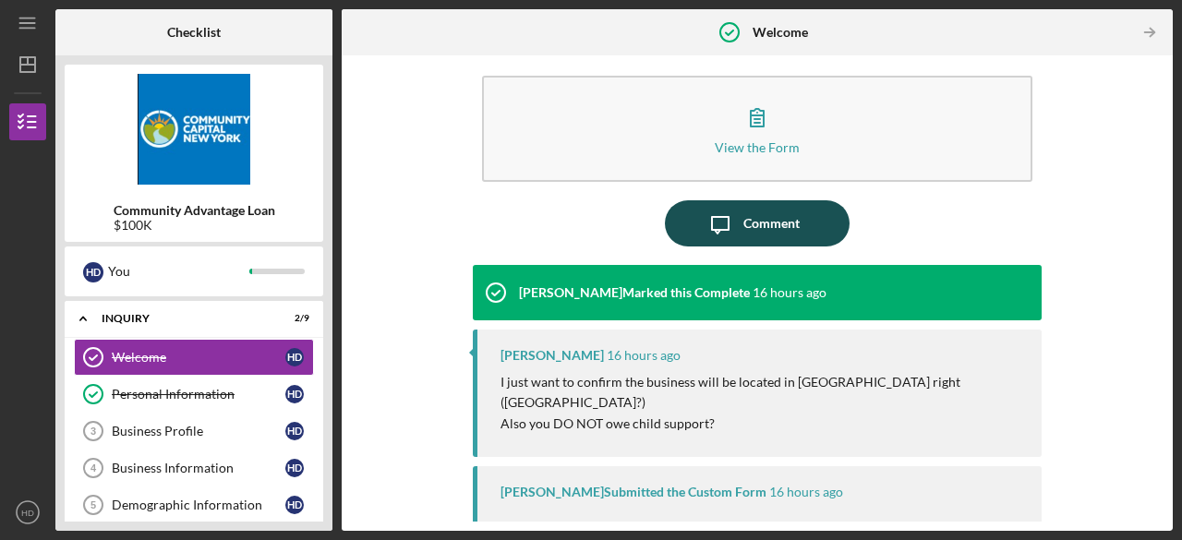
click at [759, 229] on div "Comment" at bounding box center [771, 223] width 56 height 46
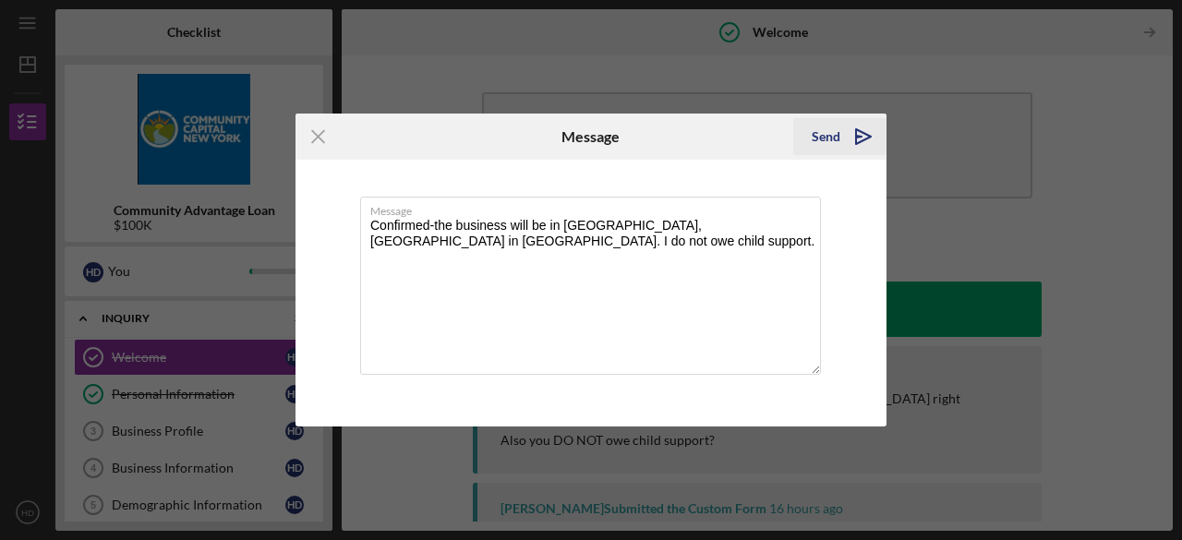
type textarea "Confirmed-the business will be in Cortlandt Manor, NY in Westchester County. I …"
click at [834, 135] on div "Send" at bounding box center [826, 136] width 29 height 37
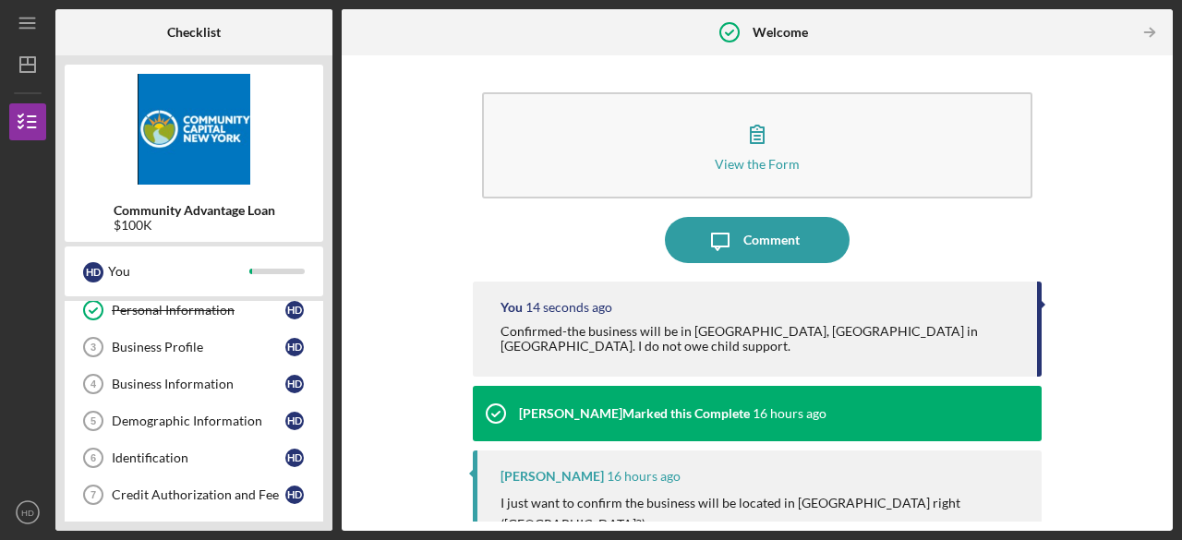
scroll to position [86, 0]
